Goal: Task Accomplishment & Management: Use online tool/utility

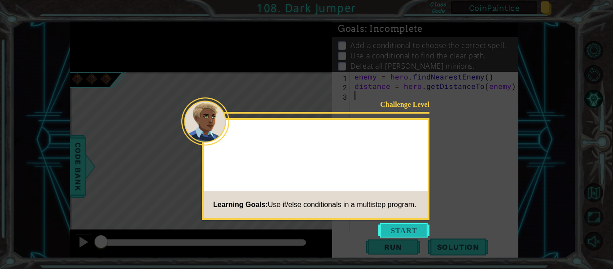
click at [406, 229] on button "Start" at bounding box center [404, 230] width 51 height 14
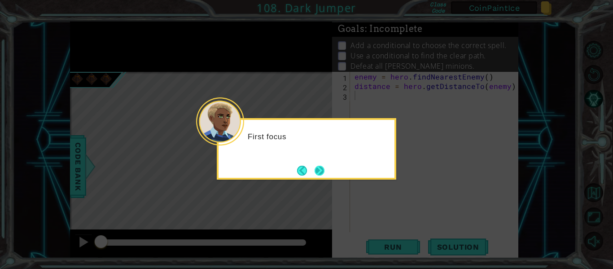
click at [323, 170] on button "Next" at bounding box center [320, 171] width 10 height 10
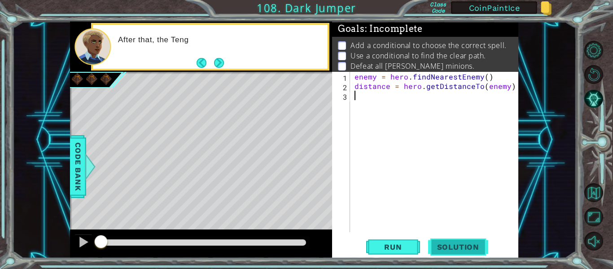
click at [475, 249] on span "Solution" at bounding box center [458, 247] width 60 height 9
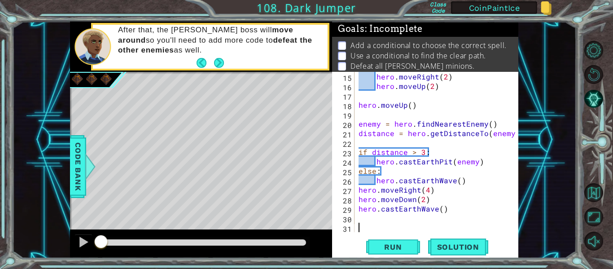
scroll to position [132, 0]
type textarea "if distance > 3:"
type textarea "enemy = hero.findNearestEnemy()"
type textarea "hero.moveUp()"
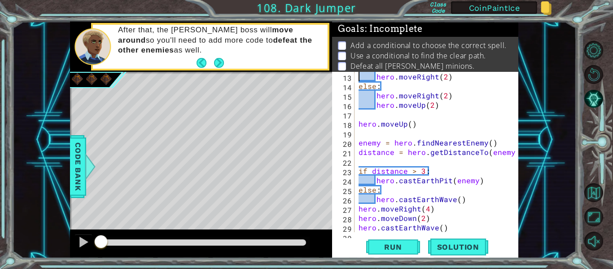
type textarea "if hero.canMoveUp():"
type textarea "hero.moveUp(2)"
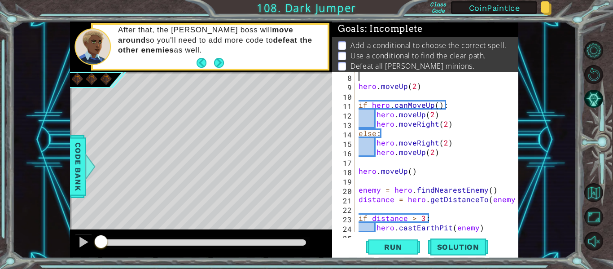
scroll to position [47, 0]
type textarea "if distance > 3:"
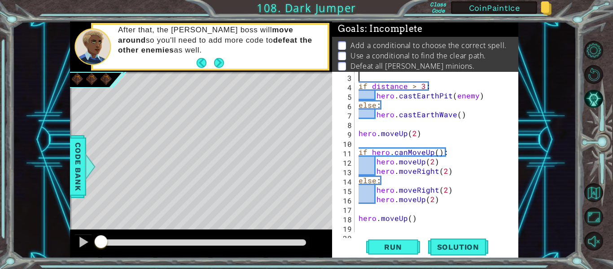
scroll to position [0, 0]
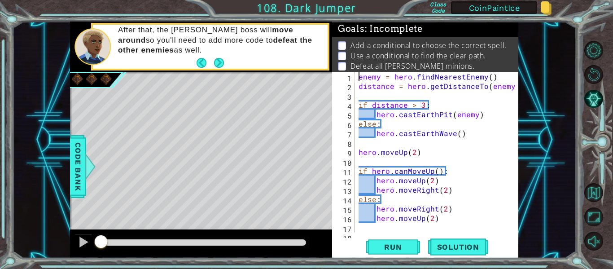
type textarea "distance = hero.getDistanceTo(enemy)"
type textarea "hero.castEarthWave()"
type textarea "hero.moveUp(2)"
type textarea "hero.moveUp()"
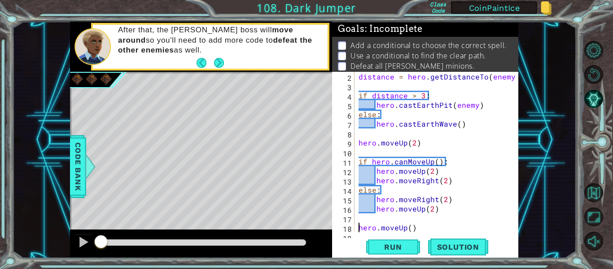
type textarea "distance = hero.getDistanceTo(enemy)"
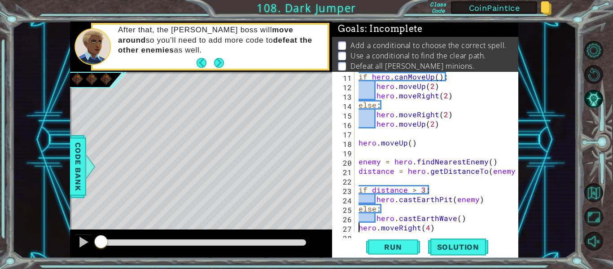
type textarea "hero.castEarthWave()"
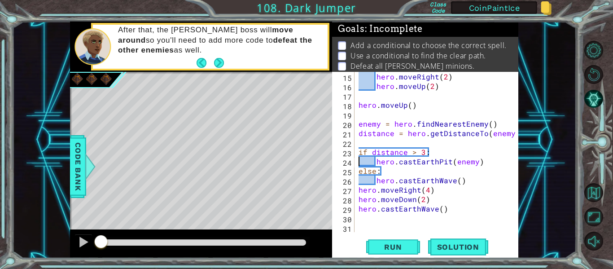
type textarea "if distance > 3:"
type textarea "enemy = hero.findNearestEnemy()"
type textarea "hero.moveUp()"
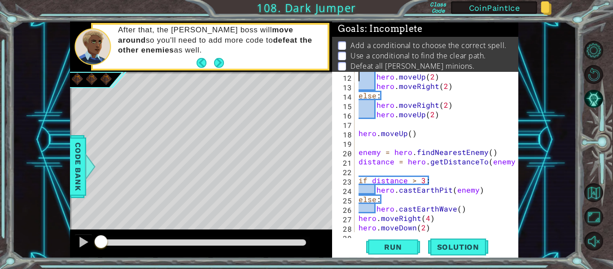
type textarea "if hero.canMoveUp():"
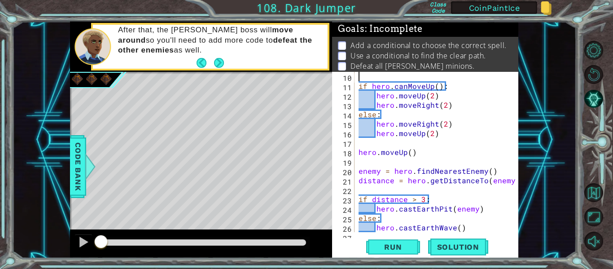
type textarea "hero.moveUp(2)"
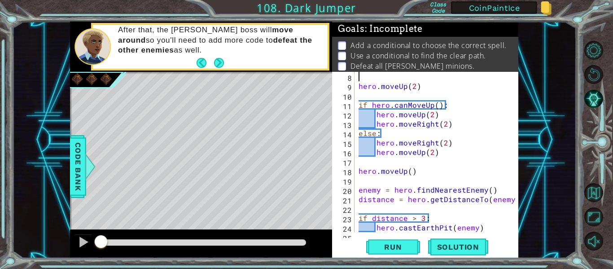
scroll to position [57, 0]
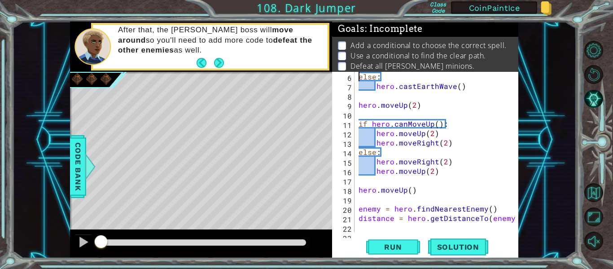
type textarea "if distance > 3:"
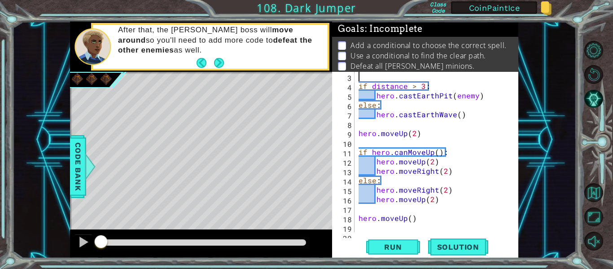
scroll to position [0, 0]
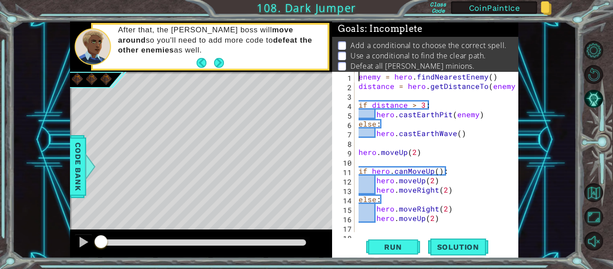
type textarea "distance = hero.getDistanceTo(enemy)"
type textarea "hero.castEarthWave()"
type textarea "hero.moveUp(2)"
type textarea "hero.moveUp()"
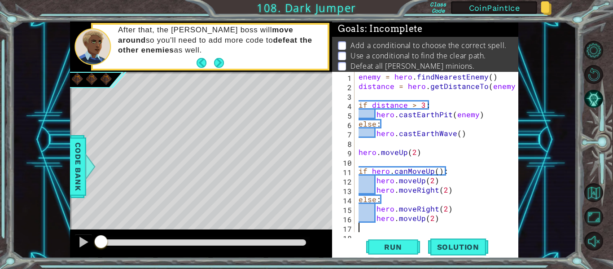
type textarea "distance = hero.getDistanceTo(enemy)"
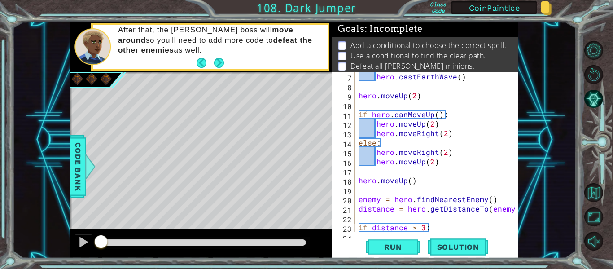
scroll to position [66, 0]
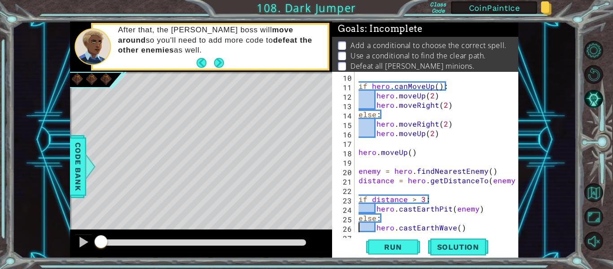
type textarea "hero.castEarthWave()"
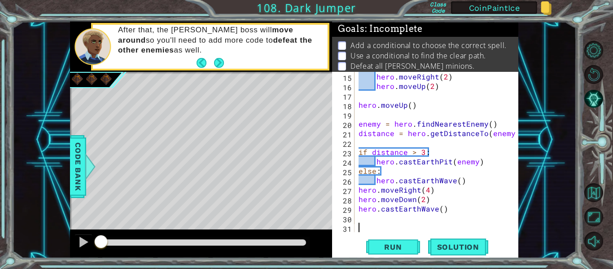
scroll to position [132, 0]
type textarea "if distance > 3:"
type textarea "enemy = hero.findNearestEnemy()"
type textarea "hero.moveUp()"
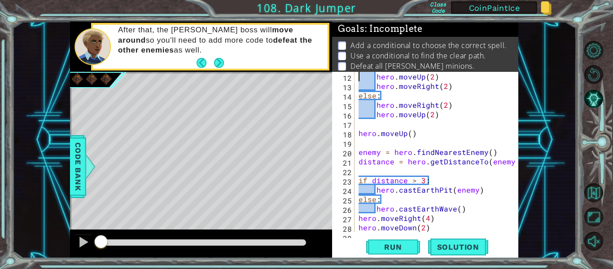
type textarea "if hero.canMoveUp():"
type textarea "hero.moveUp(2)"
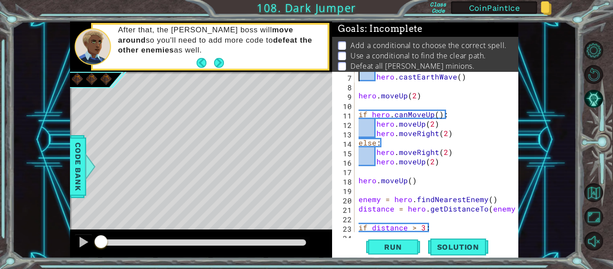
type textarea "if distance > 3:"
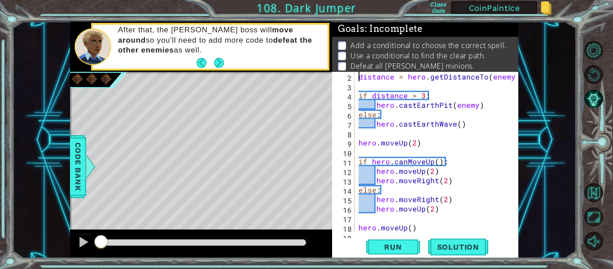
scroll to position [0, 0]
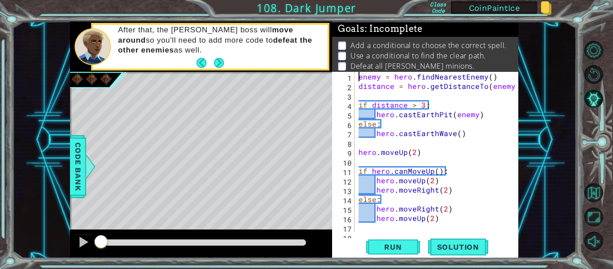
type textarea "distance = hero.getDistanceTo(enemy)"
type textarea "hero.castEarthWave()"
type textarea "hero.moveUp(2)"
type textarea "hero.moveUp()"
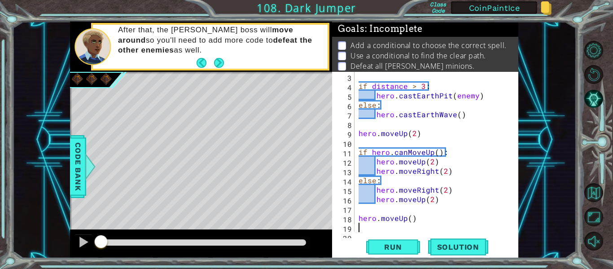
type textarea "distance = hero.getDistanceTo(enemy)"
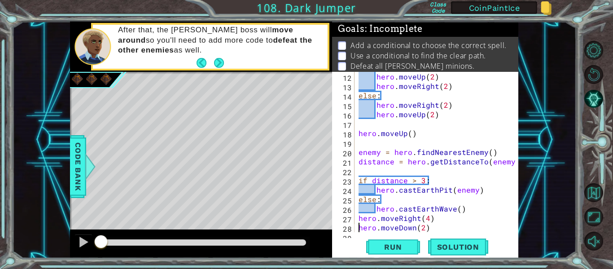
type textarea "hero.castEarthWave()"
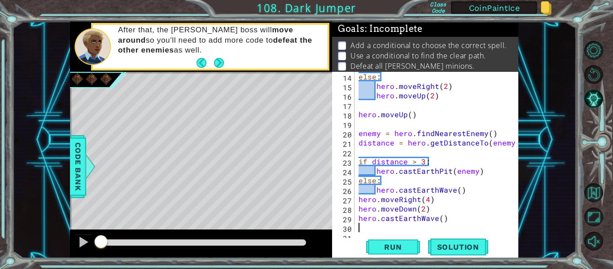
scroll to position [132, 0]
